Goal: Find specific page/section: Find specific page/section

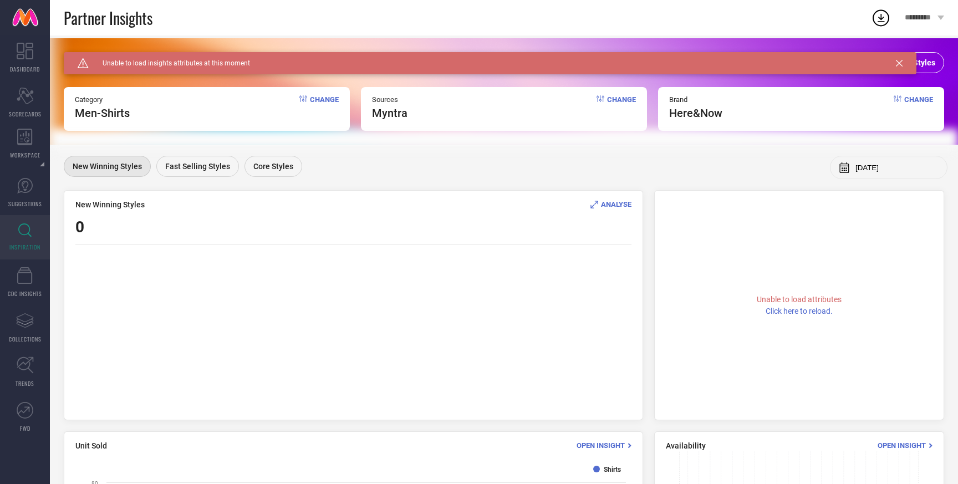
click at [898, 60] on icon at bounding box center [899, 63] width 7 height 7
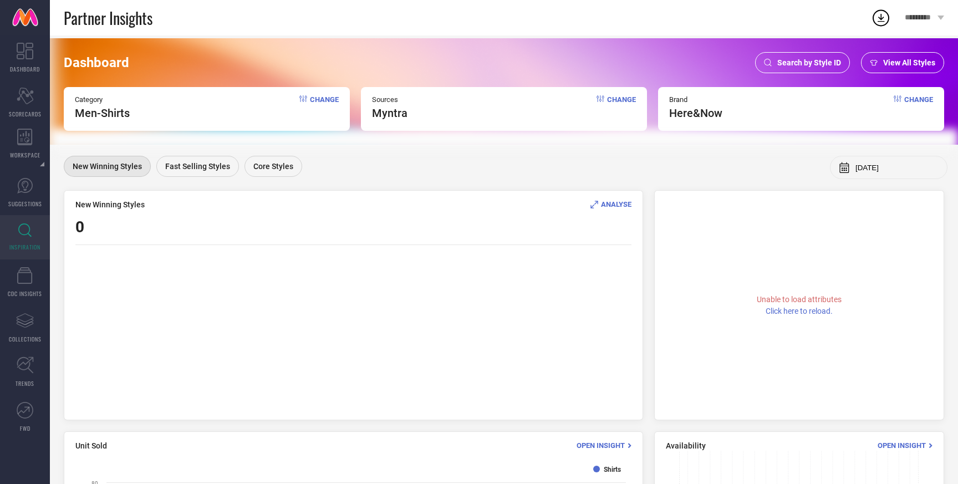
click at [913, 64] on span "View All Styles" at bounding box center [909, 62] width 52 height 9
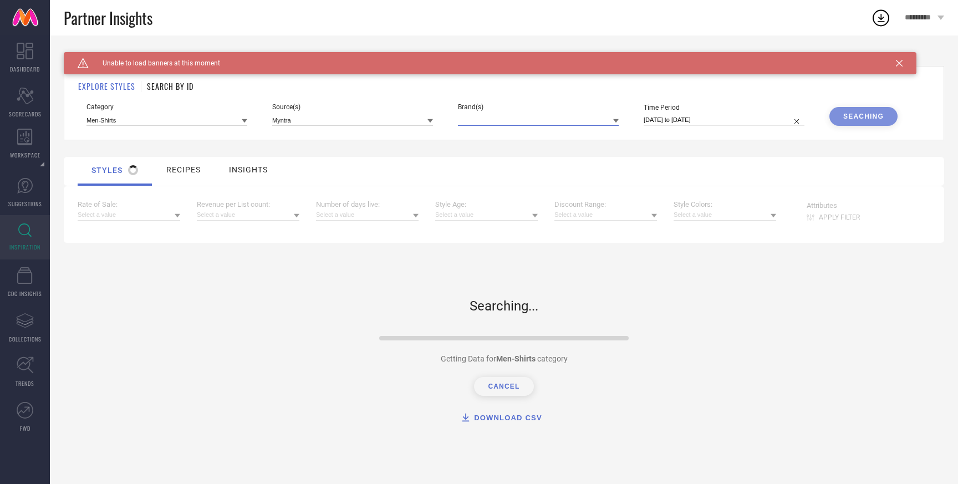
click at [485, 116] on input at bounding box center [538, 120] width 161 height 12
click at [586, 111] on div "Brand(s) No results found" at bounding box center [538, 114] width 161 height 23
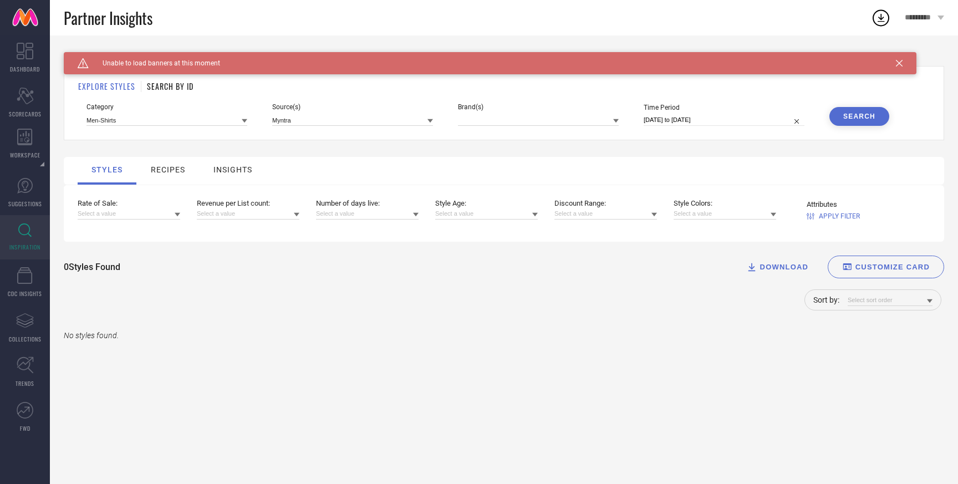
click at [900, 62] on icon at bounding box center [899, 63] width 7 height 7
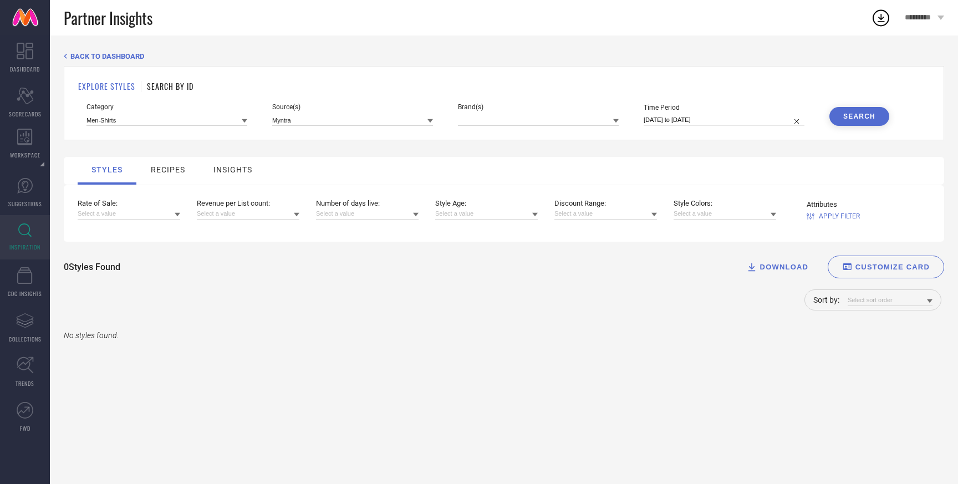
click at [619, 117] on div "Category Men-Shirts Source(s) Myntra Brand(s) Time Period 29-09-2025 to 11-10-2…" at bounding box center [503, 114] width 835 height 23
